Goal: Task Accomplishment & Management: Manage account settings

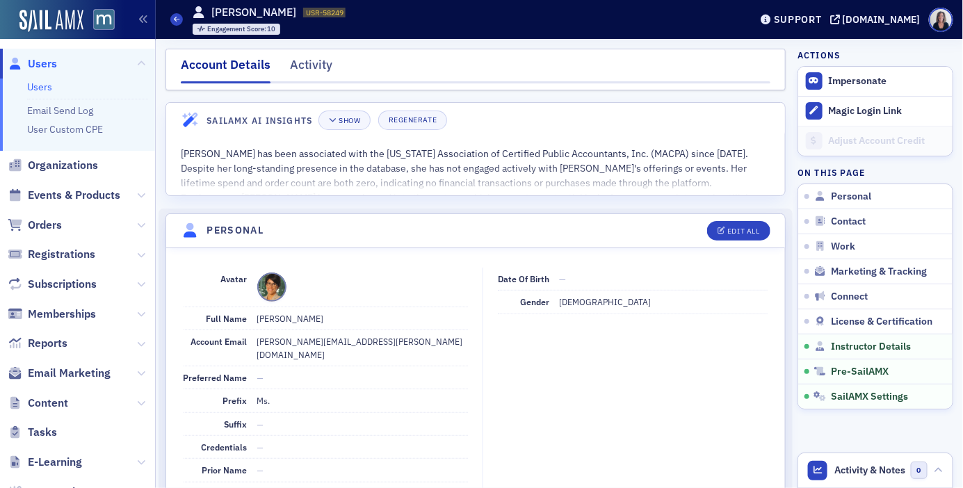
scroll to position [2693, 0]
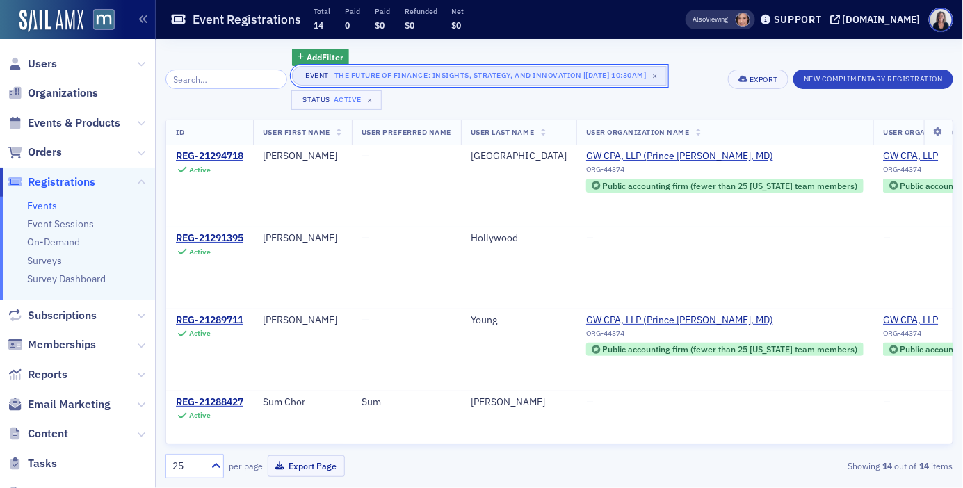
click at [666, 70] on button "Event The Future of Finance: Insights, Strategy, and Innovation [9/29/2025 10:3…" at bounding box center [479, 75] width 374 height 19
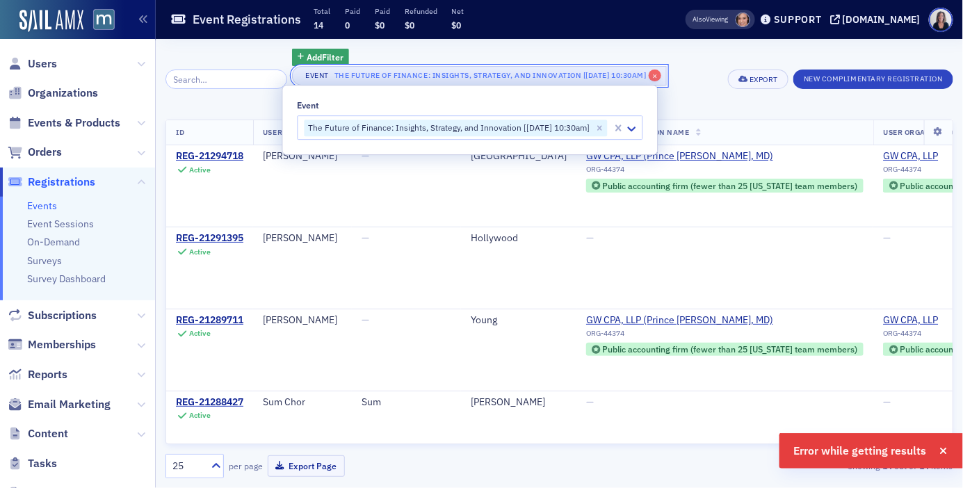
click at [665, 69] on button "Event The Future of Finance: Insights, Strategy, and Innovation [9/29/2025 10:3…" at bounding box center [479, 75] width 374 height 19
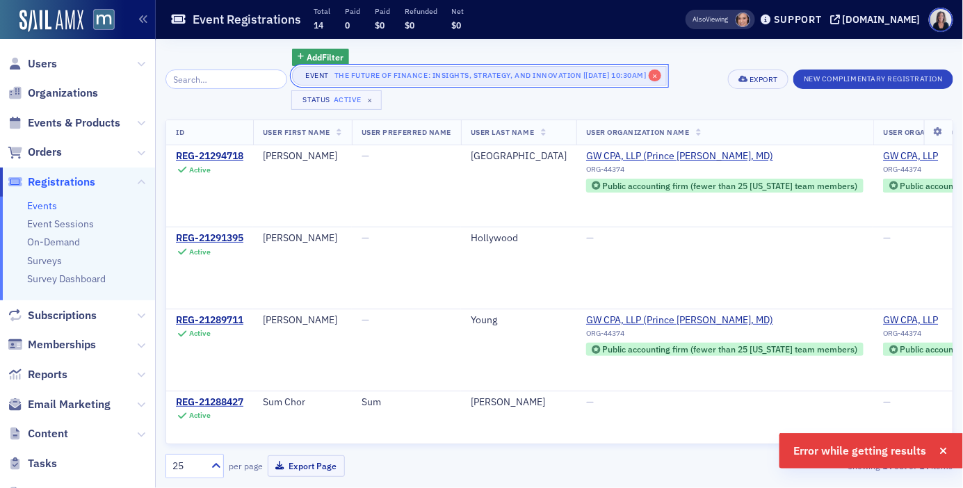
click at [665, 70] on button "Event The Future of Finance: Insights, Strategy, and Innovation [9/29/2025 10:3…" at bounding box center [479, 75] width 374 height 19
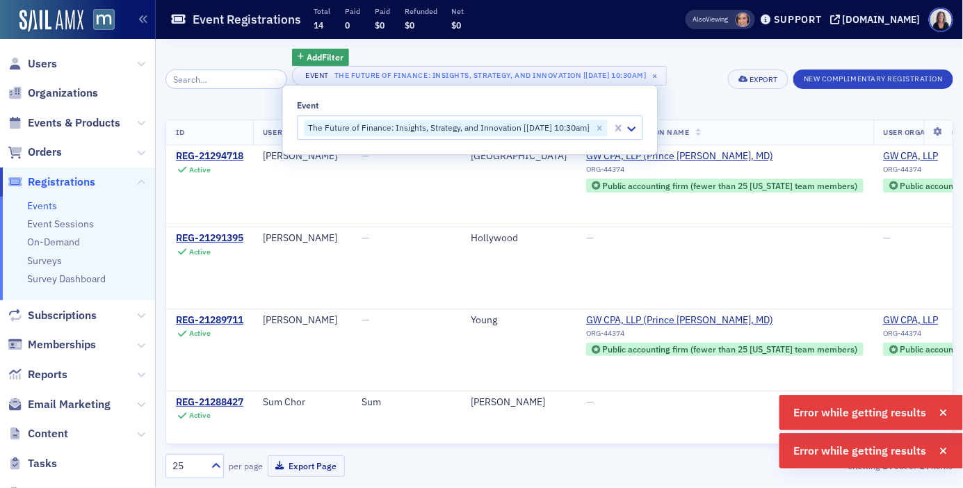
click at [710, 67] on div "Event The Future of Finance: Insights, Strategy, and Innovation [9/29/2025 10:3…" at bounding box center [505, 88] width 426 height 44
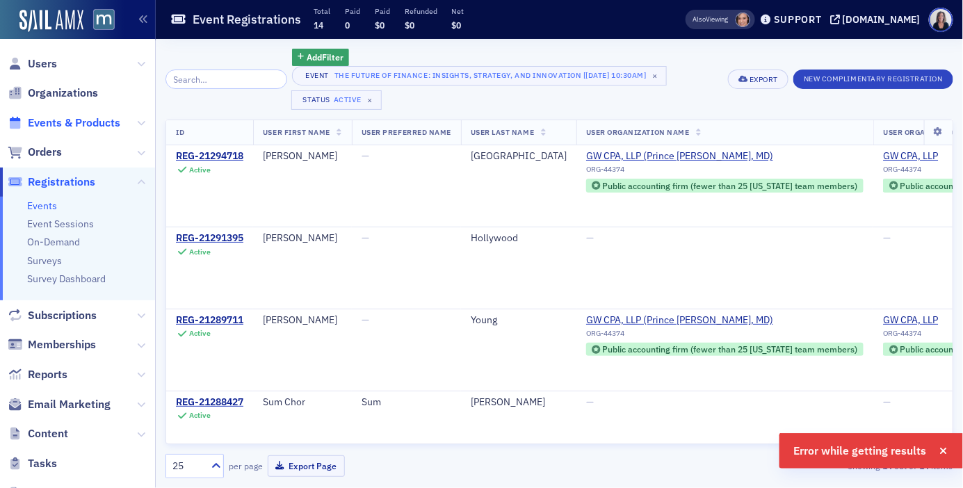
click at [108, 121] on span "Events & Products" at bounding box center [74, 122] width 92 height 15
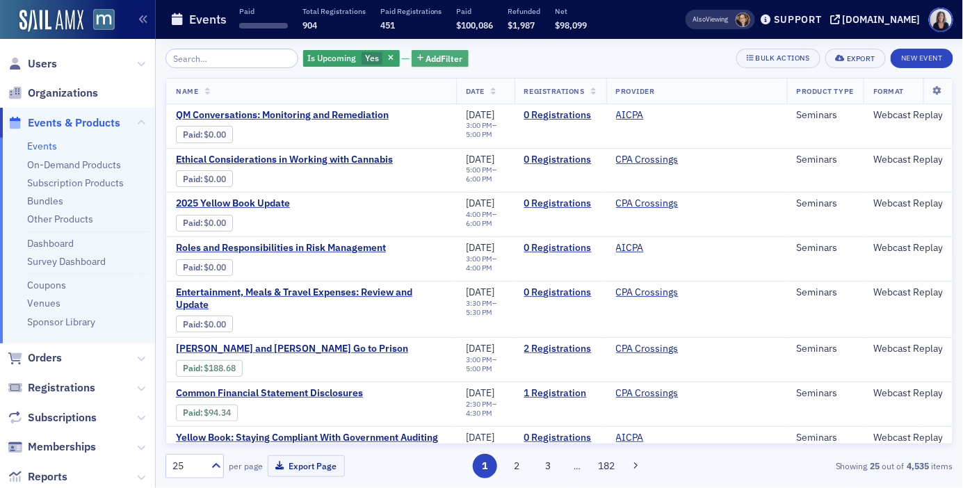
click at [437, 54] on span "Add Filter" at bounding box center [444, 58] width 37 height 13
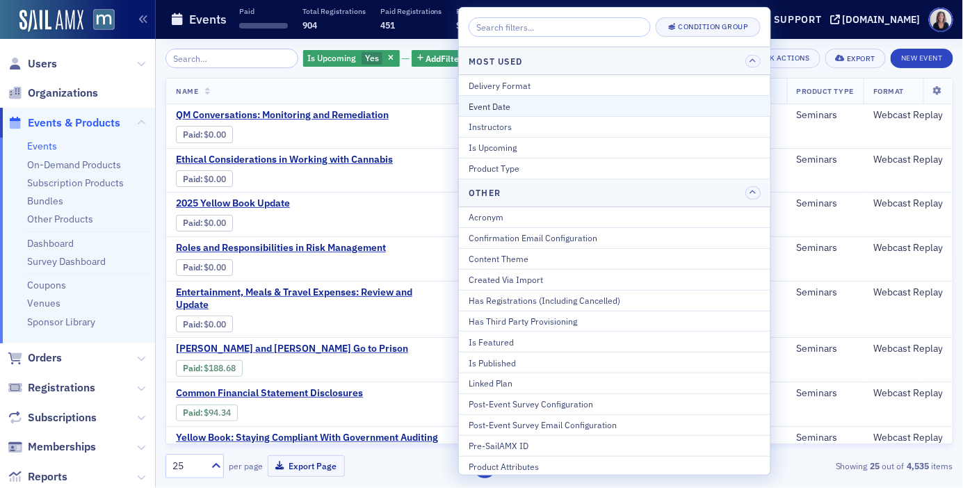
click at [489, 99] on button "Event Date" at bounding box center [614, 105] width 311 height 21
select select "8"
select select "2025"
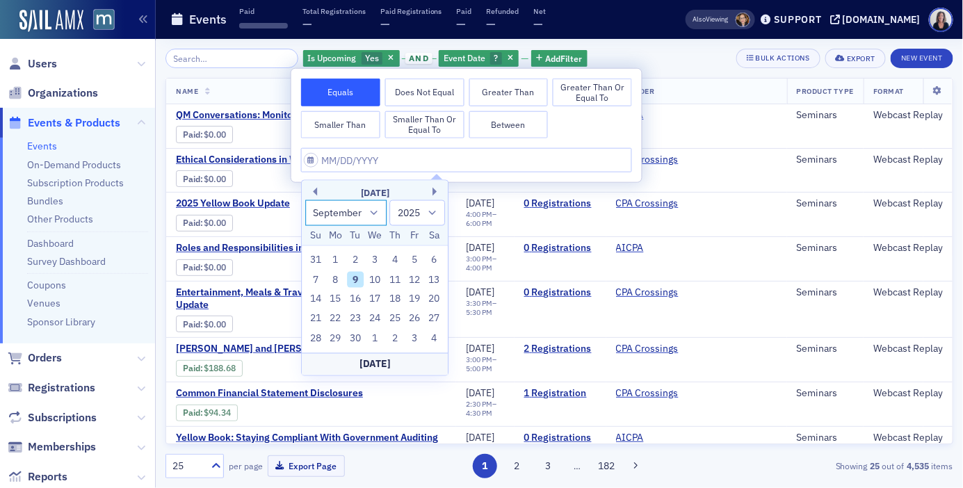
click at [376, 214] on select "January February March April May June July August September October November De…" at bounding box center [346, 213] width 82 height 26
select select "9"
click at [305, 200] on select "January February March April May June July August September October November De…" at bounding box center [346, 213] width 82 height 26
click at [357, 330] on div "26 27 28 29 30 31 1" at bounding box center [375, 338] width 138 height 19
click at [358, 334] on div "28" at bounding box center [355, 339] width 17 height 17
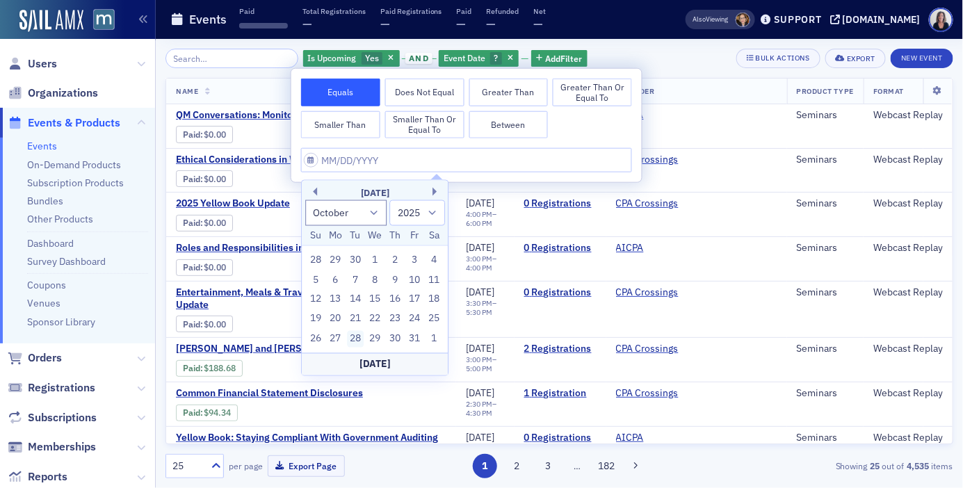
type input "10/28/2025"
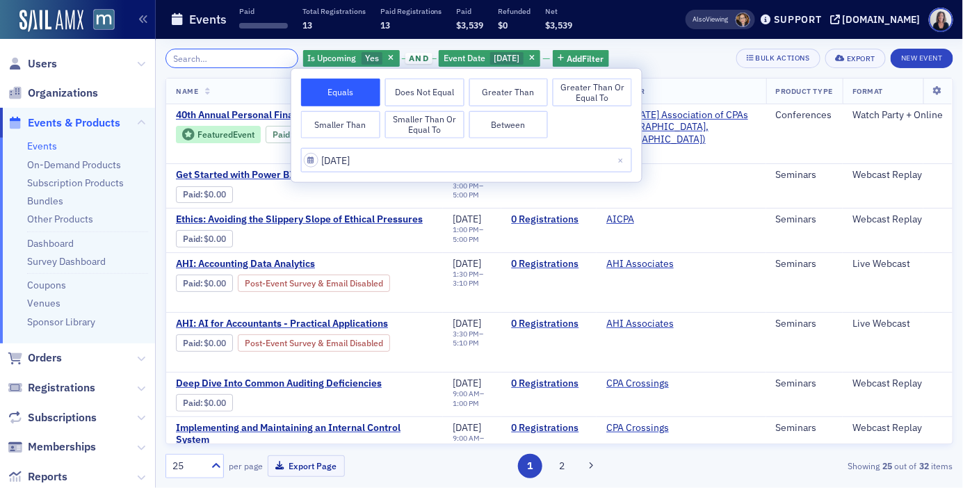
click at [232, 62] on input "search" at bounding box center [231, 58] width 133 height 19
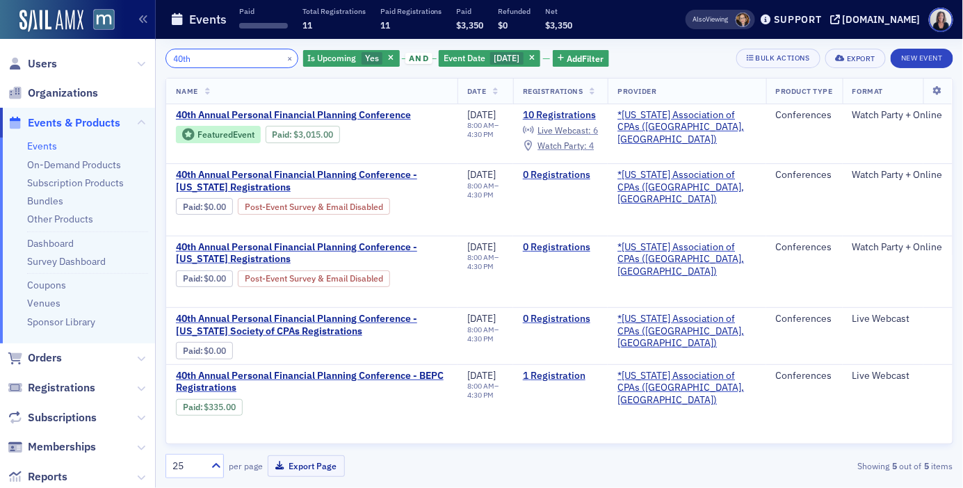
type input "40th"
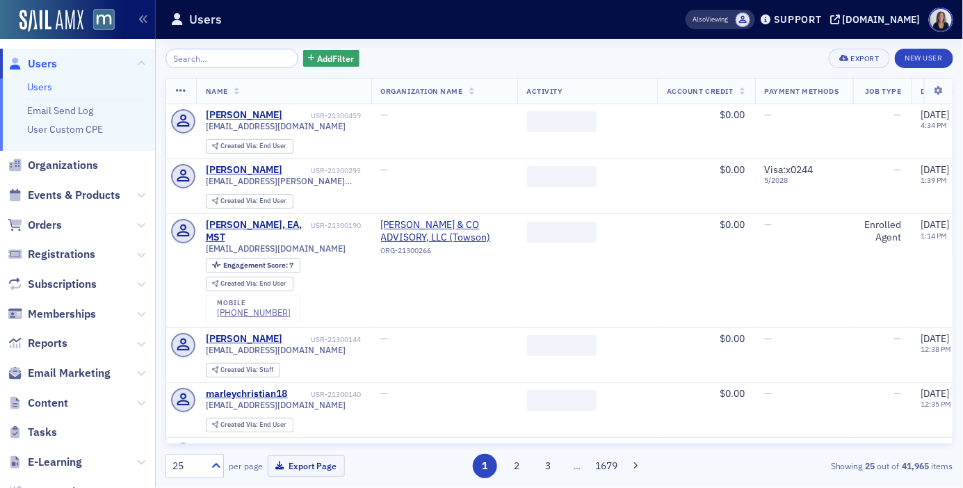
click at [212, 56] on input "search" at bounding box center [231, 58] width 133 height 19
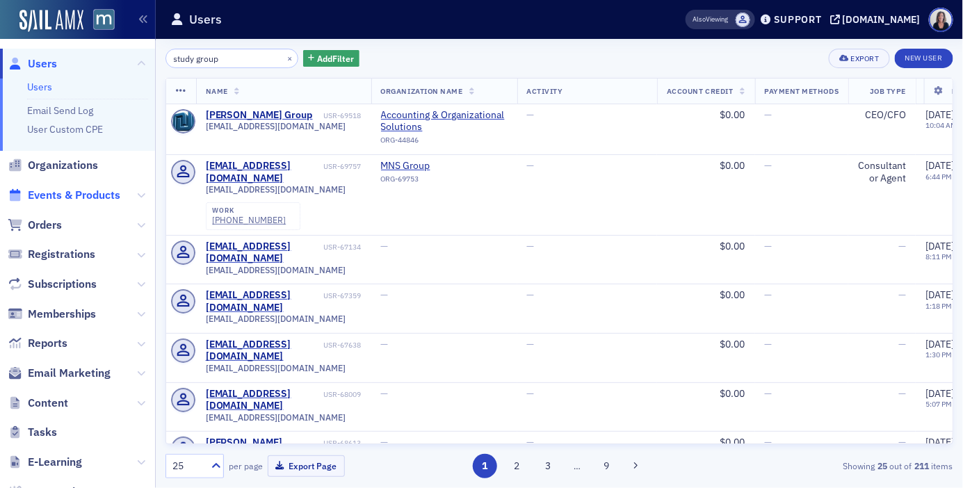
type input "study group"
click at [101, 190] on span "Events & Products" at bounding box center [74, 195] width 92 height 15
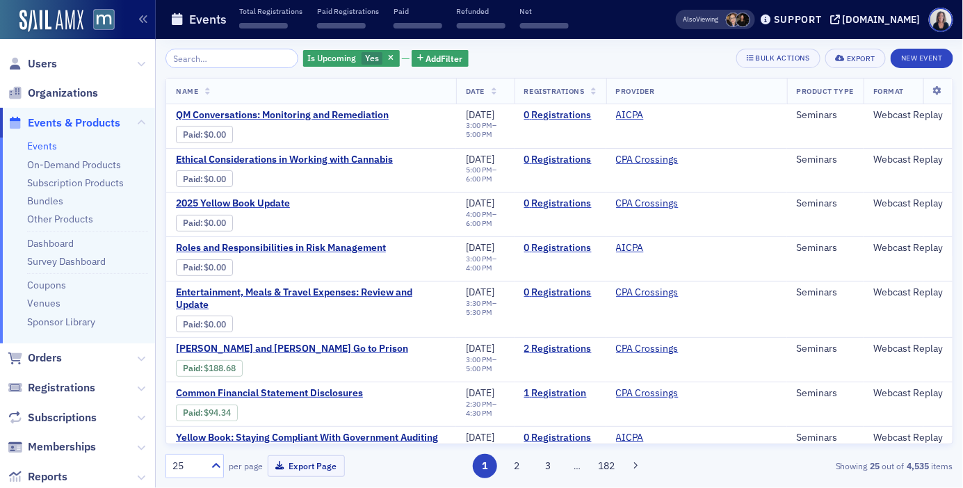
click at [261, 57] on input "search" at bounding box center [231, 58] width 133 height 19
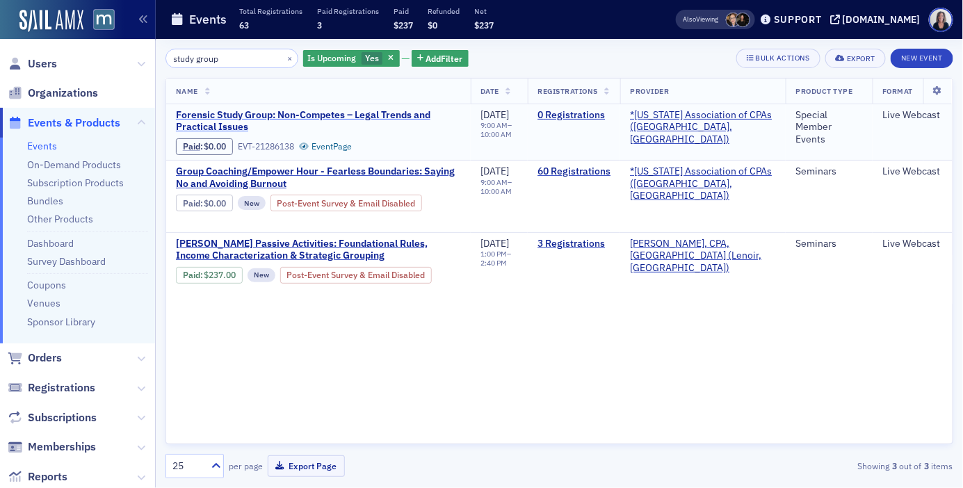
type input "study group"
click at [257, 114] on span "Forensic Study Group: Non-Competes – Legal Trends and Practical Issues" at bounding box center [318, 121] width 285 height 24
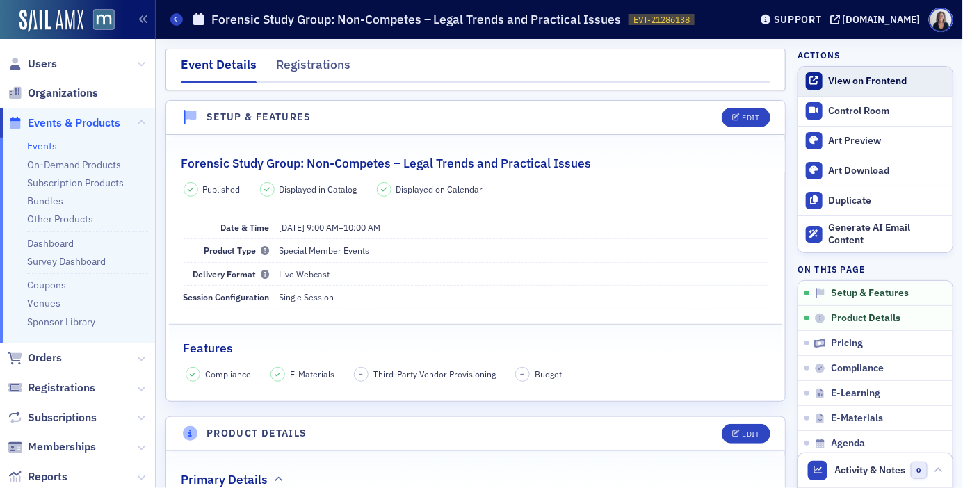
click at [872, 76] on div "View on Frontend" at bounding box center [887, 81] width 117 height 13
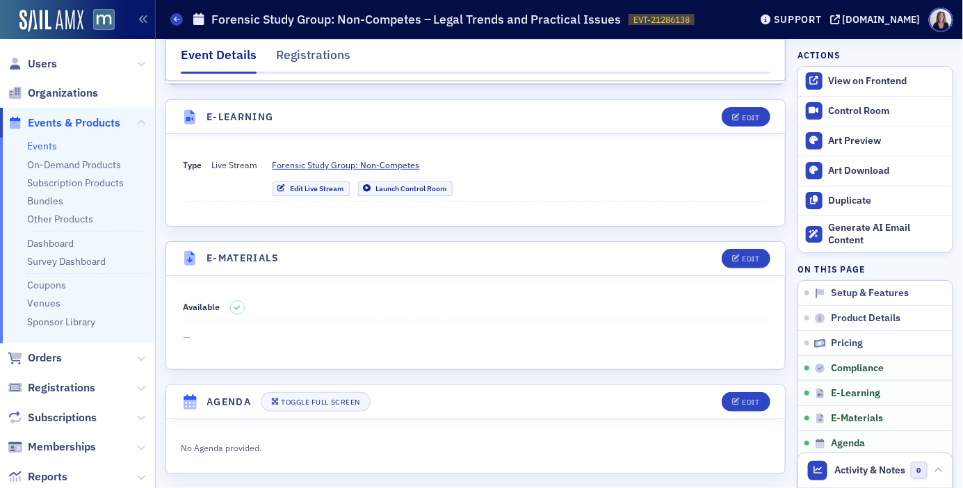
scroll to position [1754, 0]
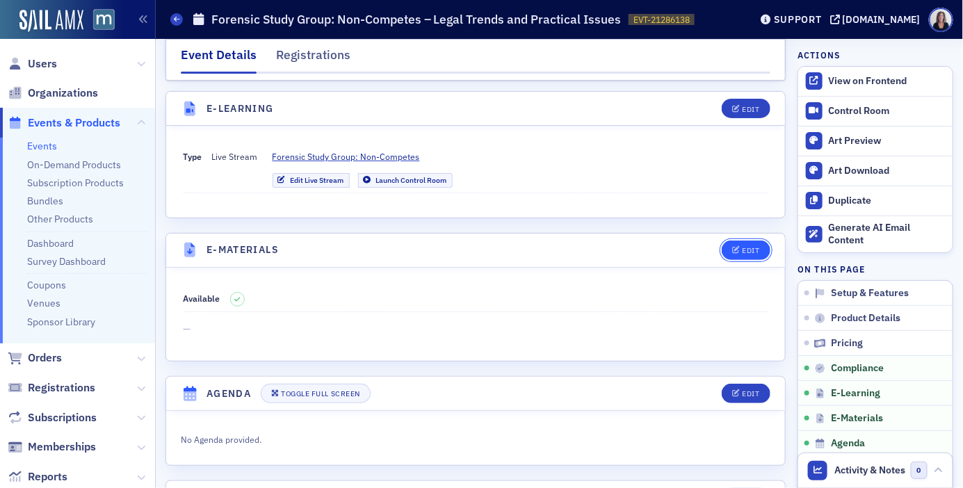
click at [746, 257] on button "Edit" at bounding box center [746, 250] width 48 height 19
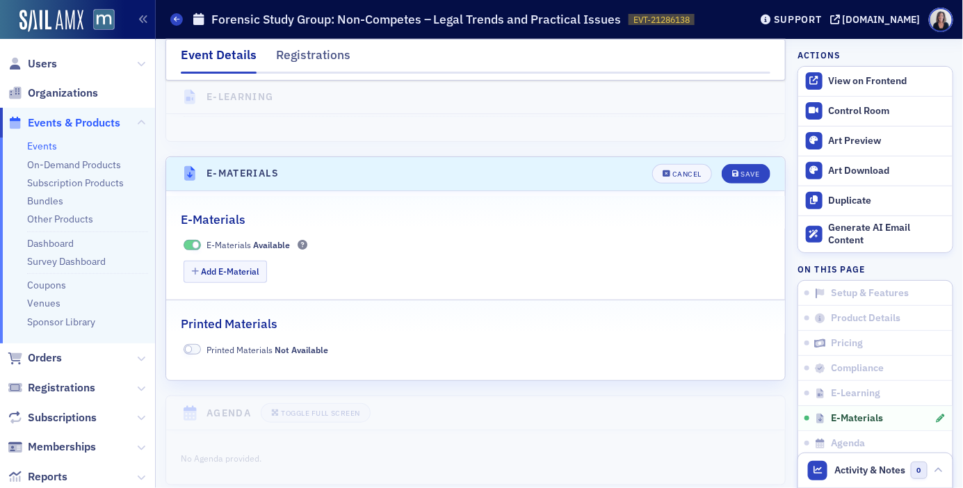
scroll to position [1909, 0]
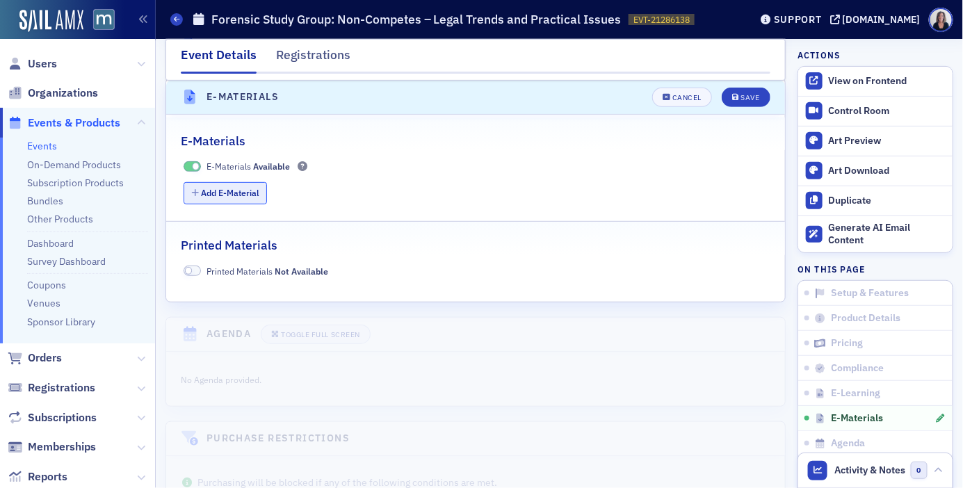
click at [254, 196] on button "Add E-Material" at bounding box center [226, 193] width 84 height 22
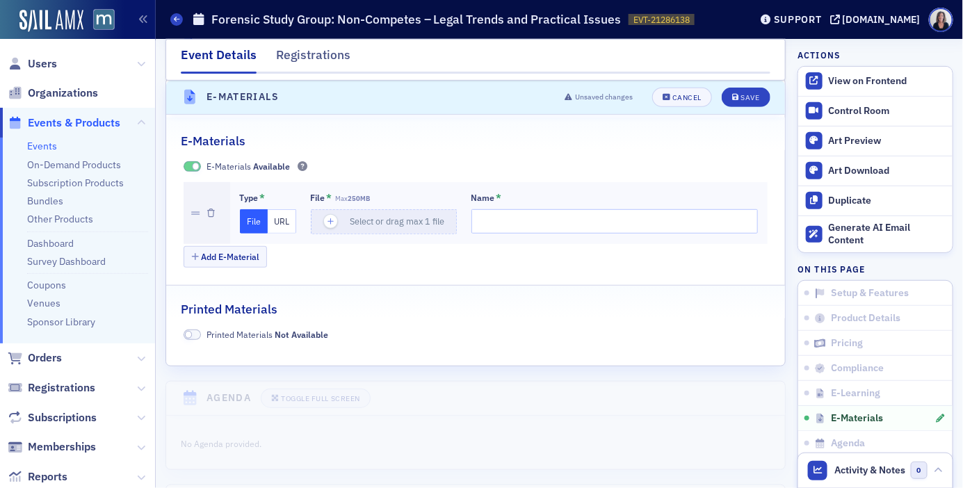
click at [282, 228] on button "URL" at bounding box center [282, 221] width 29 height 24
click at [346, 226] on input "url" at bounding box center [386, 221] width 150 height 24
paste input "https://drive.google.com/file/d/1GSkSizNJiwmZr-m69E50iw4nRo-j9pQT/view?usp=driv…"
type input "https://drive.google.com/file/d/1GSkSizNJiwmZr-m69E50iw4nRo-j9pQT/view?usp=driv…"
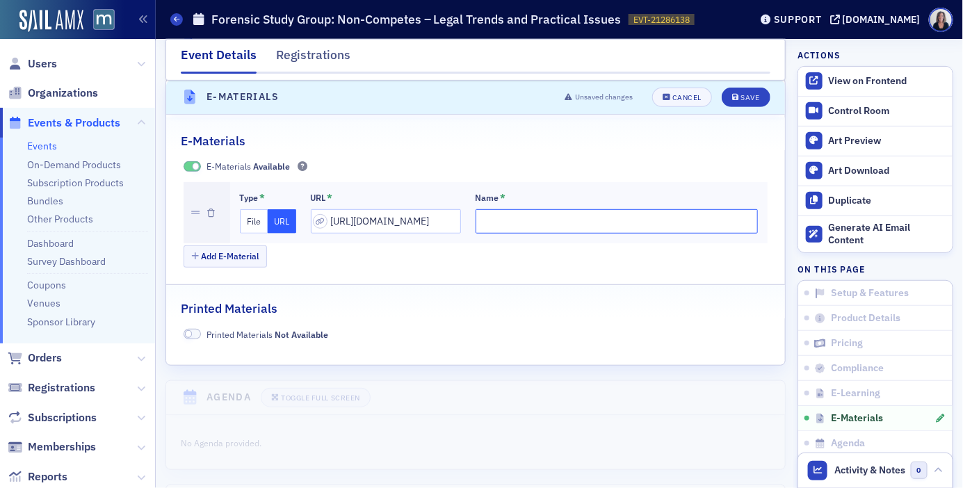
click at [501, 225] on input "Name *" at bounding box center [617, 221] width 283 height 24
type input "Speaker Bio"
click at [756, 99] on div "Save" at bounding box center [749, 98] width 19 height 8
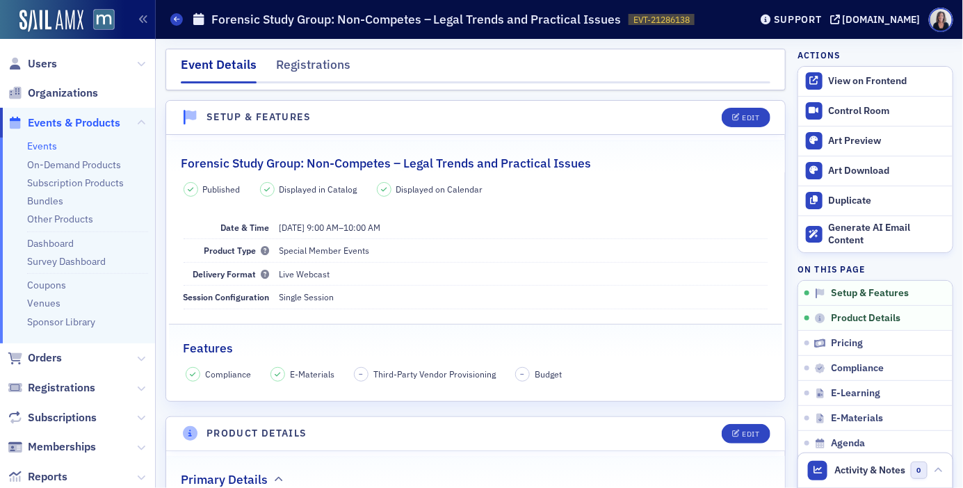
click at [70, 122] on span "Events & Products" at bounding box center [74, 122] width 92 height 15
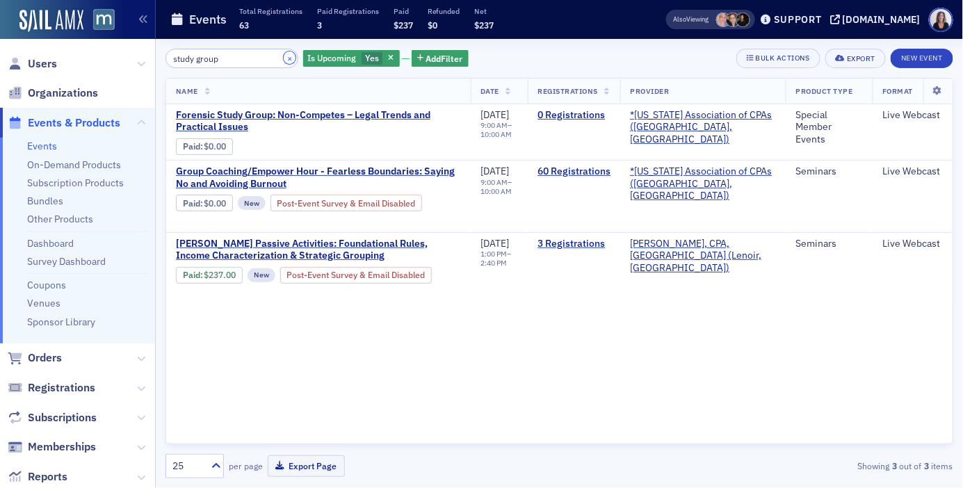
click at [284, 57] on button "×" at bounding box center [290, 57] width 13 height 13
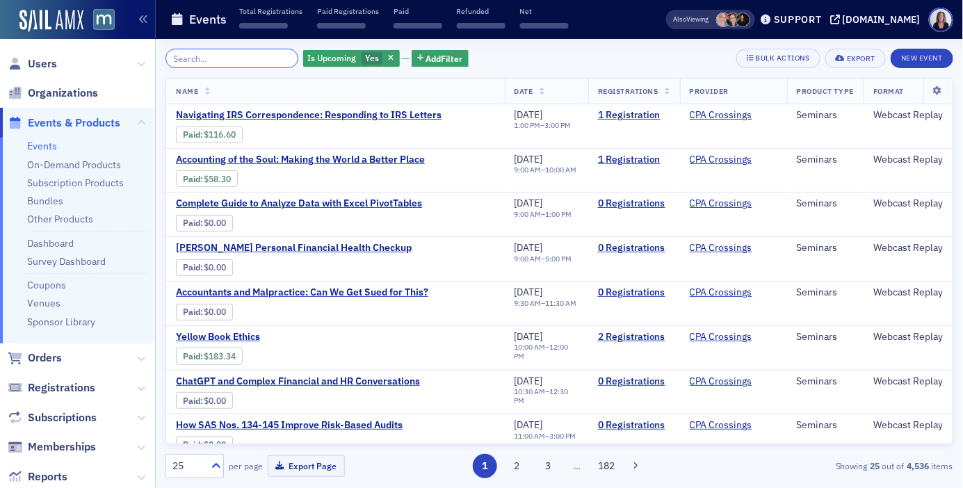
click at [244, 58] on input "search" at bounding box center [231, 58] width 133 height 19
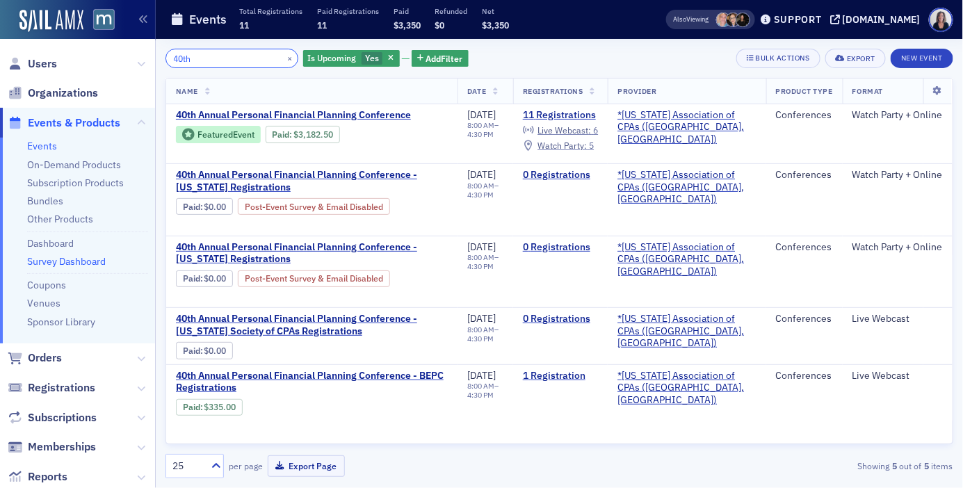
type input "40th"
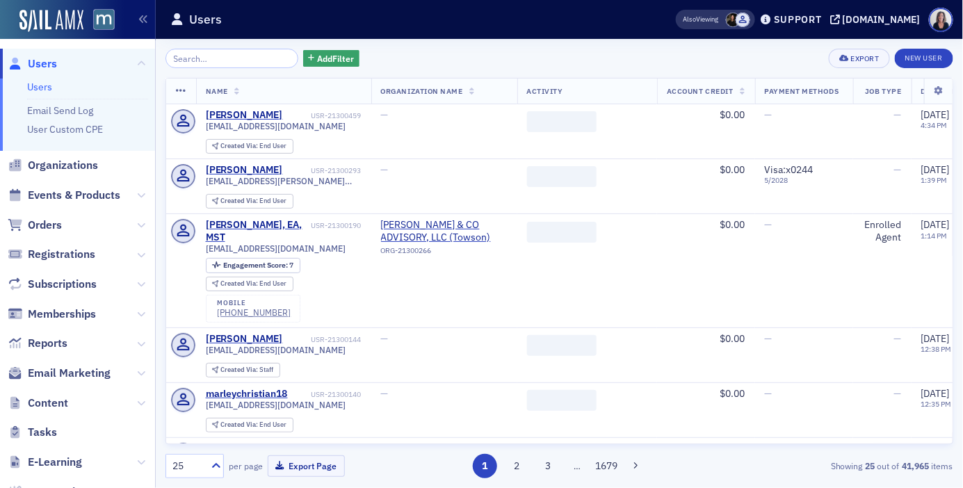
click at [186, 59] on input "search" at bounding box center [231, 58] width 133 height 19
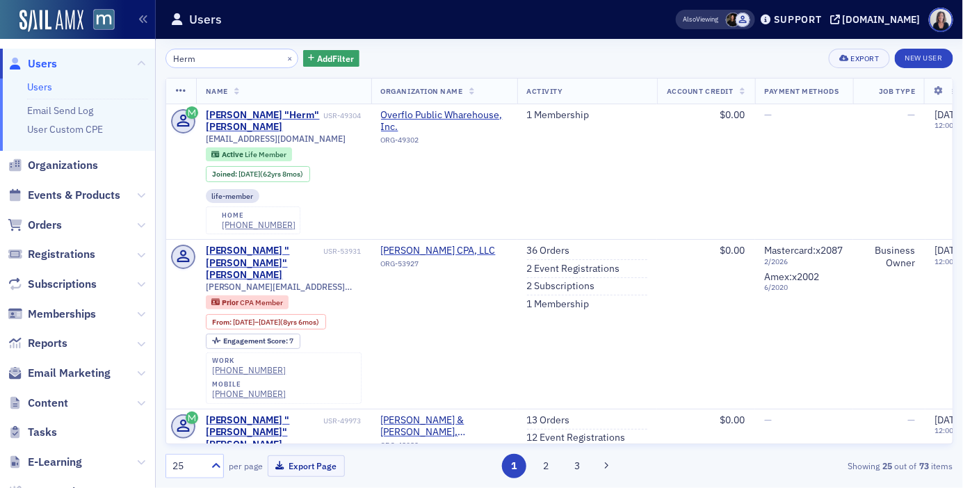
type input "Herm"
click at [284, 56] on button "×" at bounding box center [290, 57] width 13 height 13
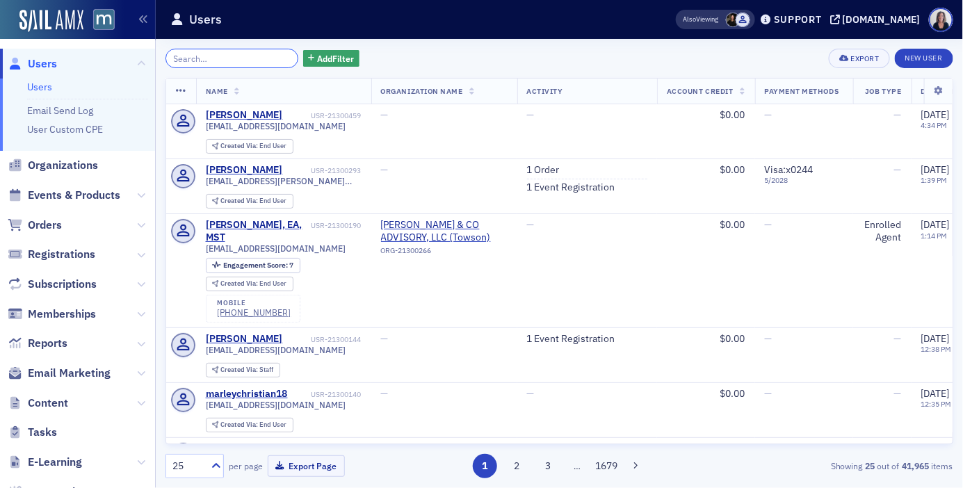
click at [254, 60] on input "search" at bounding box center [231, 58] width 133 height 19
paste input "herman@rkwlawgroup.com"
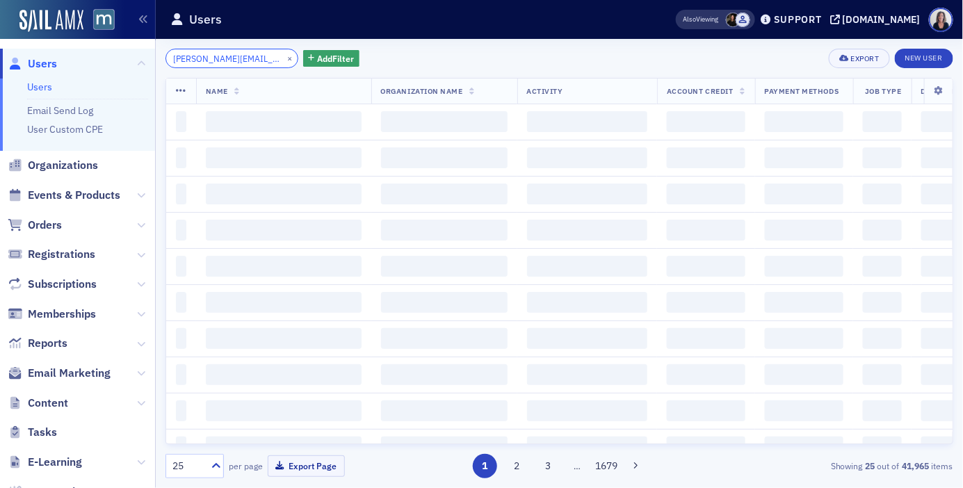
scroll to position [0, 8]
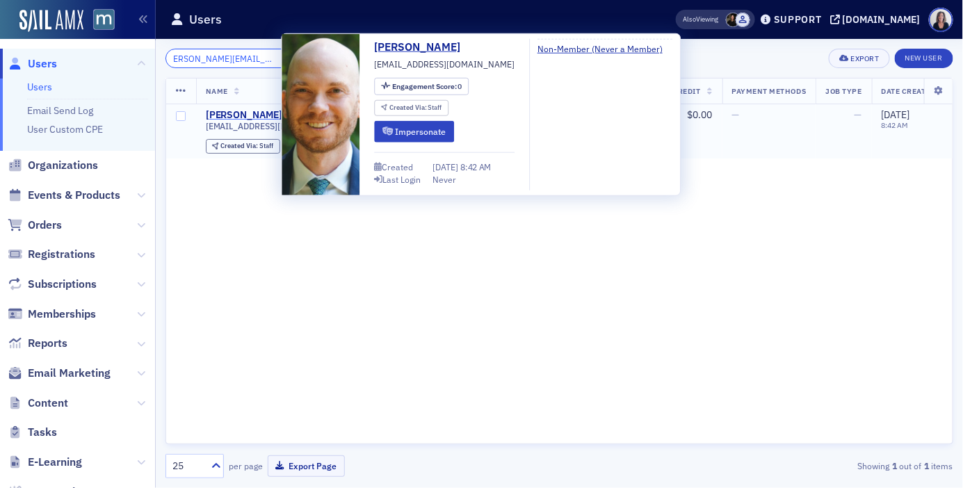
type input "herman@rkwlawgroup.com"
click at [242, 113] on div "Anthony Herman" at bounding box center [244, 115] width 77 height 13
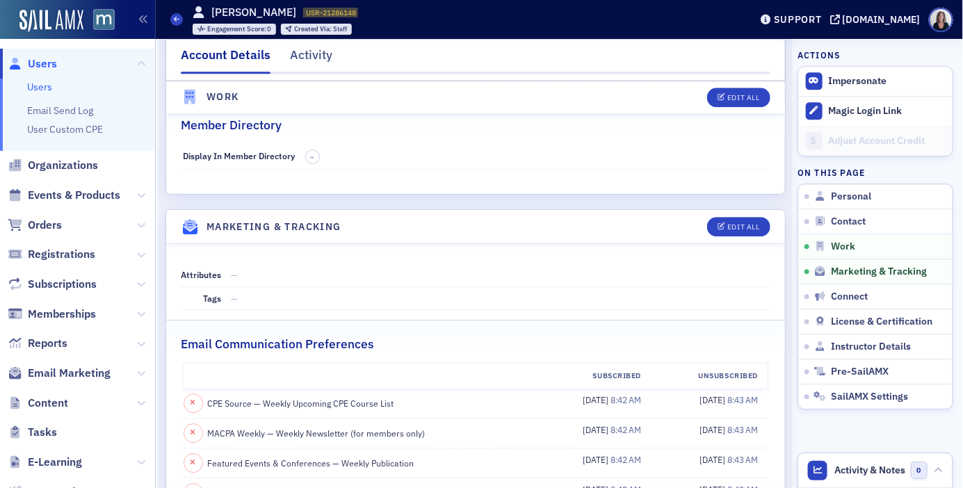
scroll to position [1136, 0]
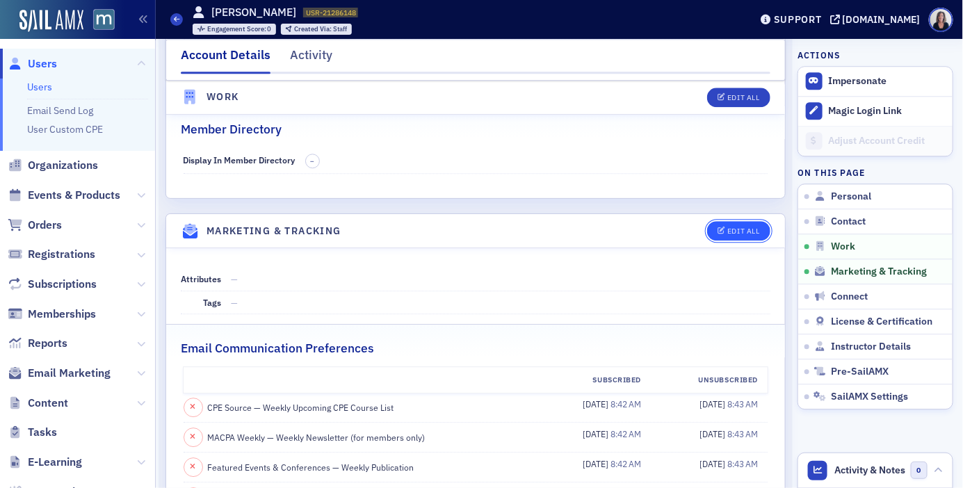
click at [728, 229] on div "Edit All" at bounding box center [743, 231] width 32 height 8
select select "US"
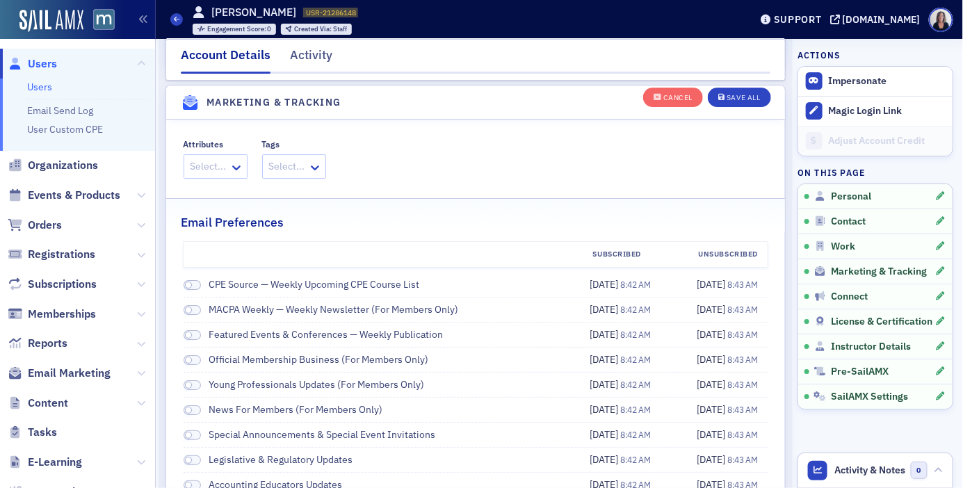
scroll to position [1565, 0]
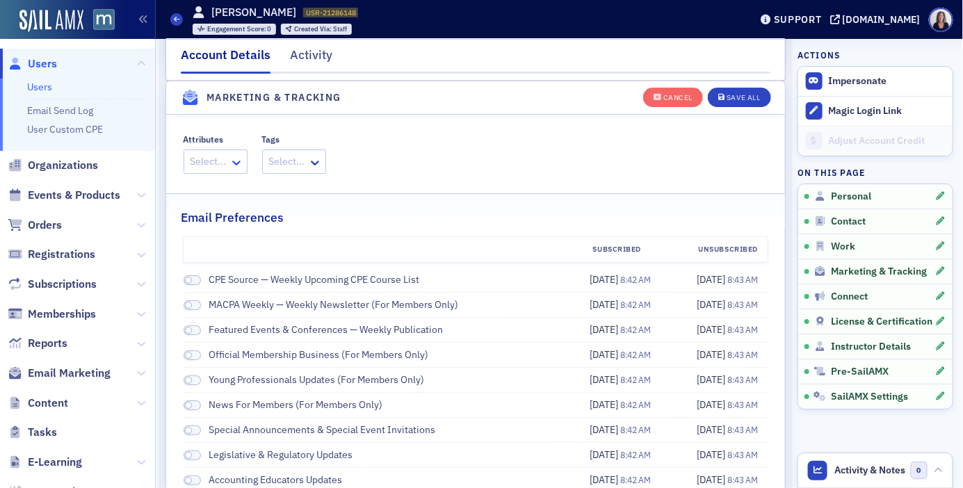
click at [236, 164] on icon at bounding box center [236, 163] width 8 height 5
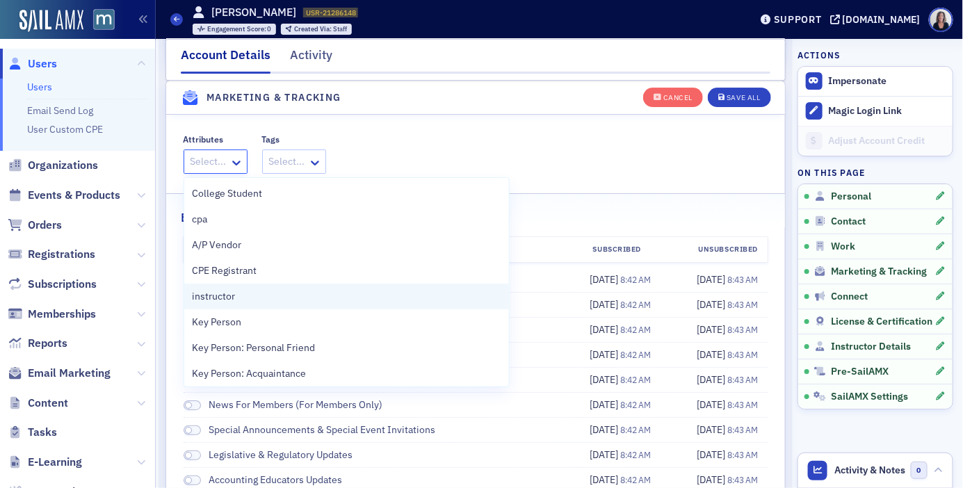
click at [226, 297] on span "instructor" at bounding box center [214, 296] width 43 height 15
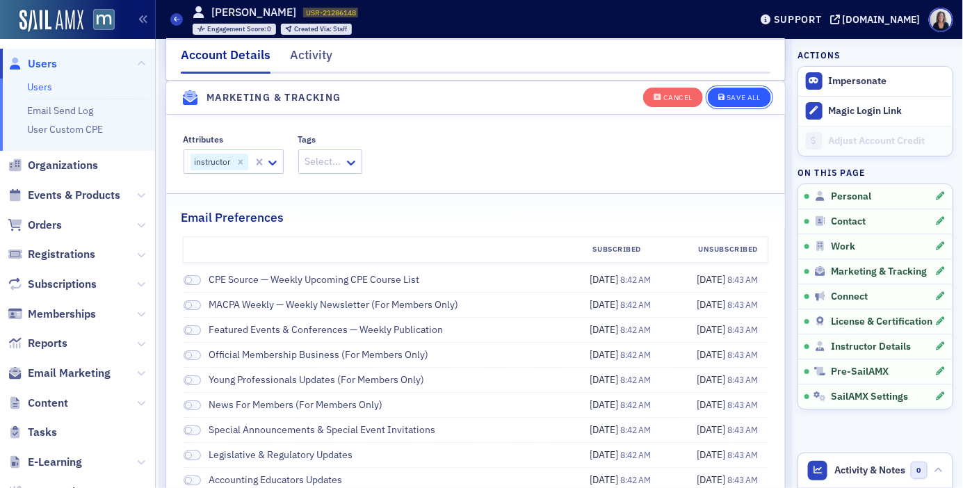
click at [740, 98] on div "Save All" at bounding box center [742, 98] width 33 height 8
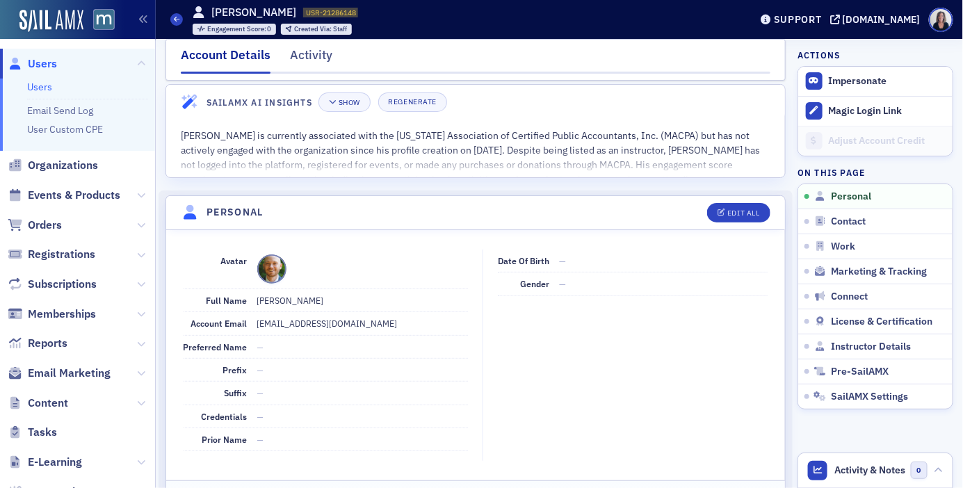
scroll to position [14, 0]
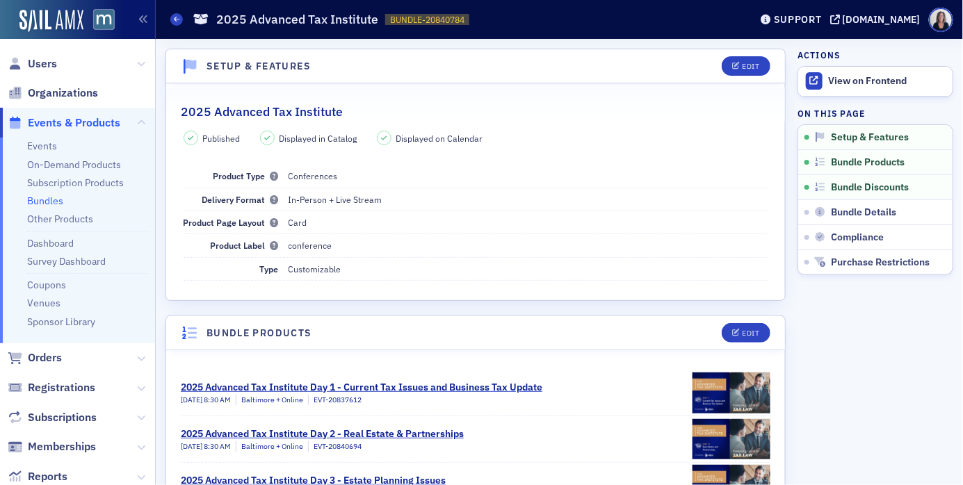
scroll to position [161, 0]
